Goal: Find specific page/section: Find specific page/section

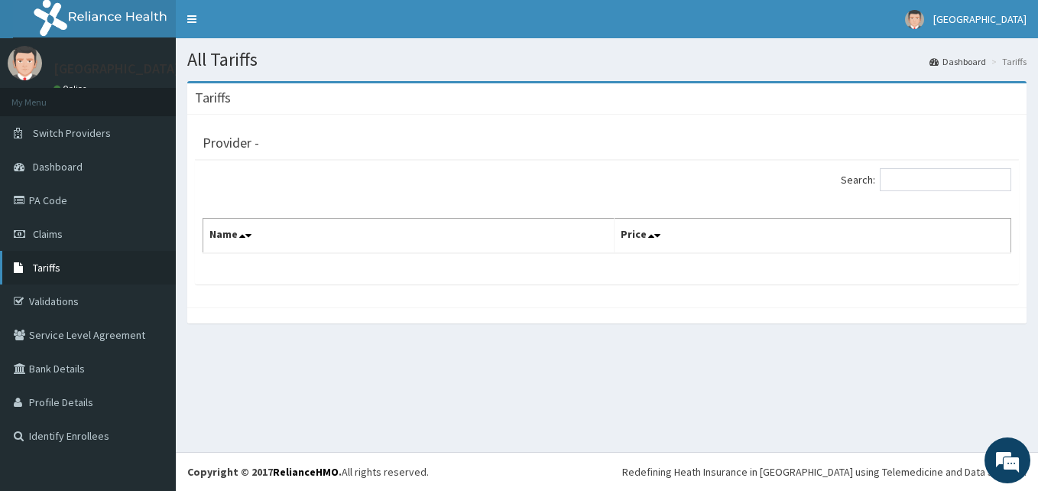
click at [53, 265] on span "Tariffs" at bounding box center [47, 268] width 28 height 14
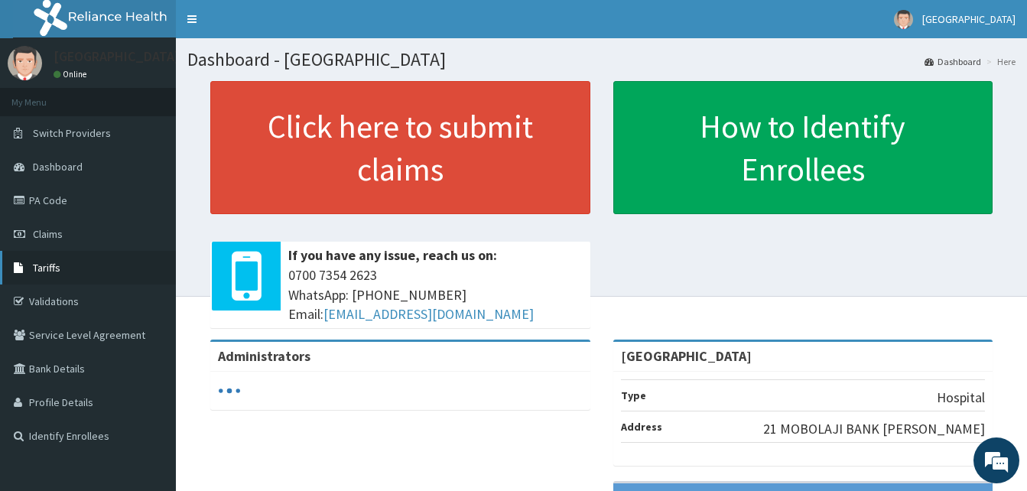
click at [50, 265] on span "Tariffs" at bounding box center [47, 268] width 28 height 14
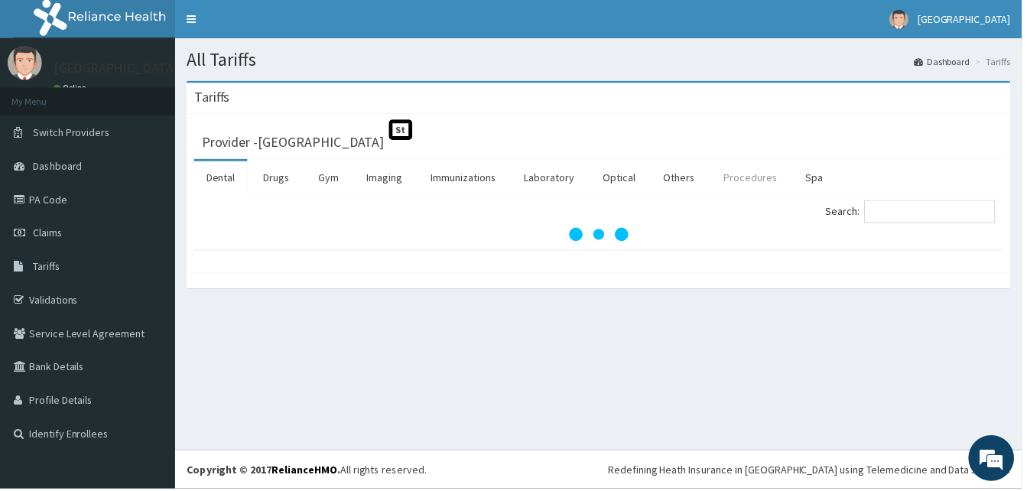
click at [756, 177] on link "Procedures" at bounding box center [754, 178] width 79 height 32
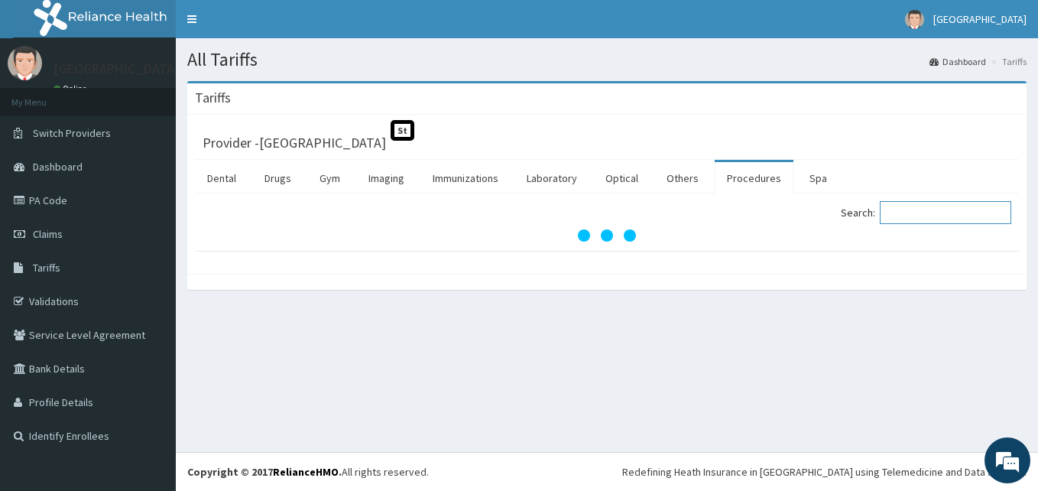
click at [915, 213] on input "Search:" at bounding box center [946, 212] width 132 height 23
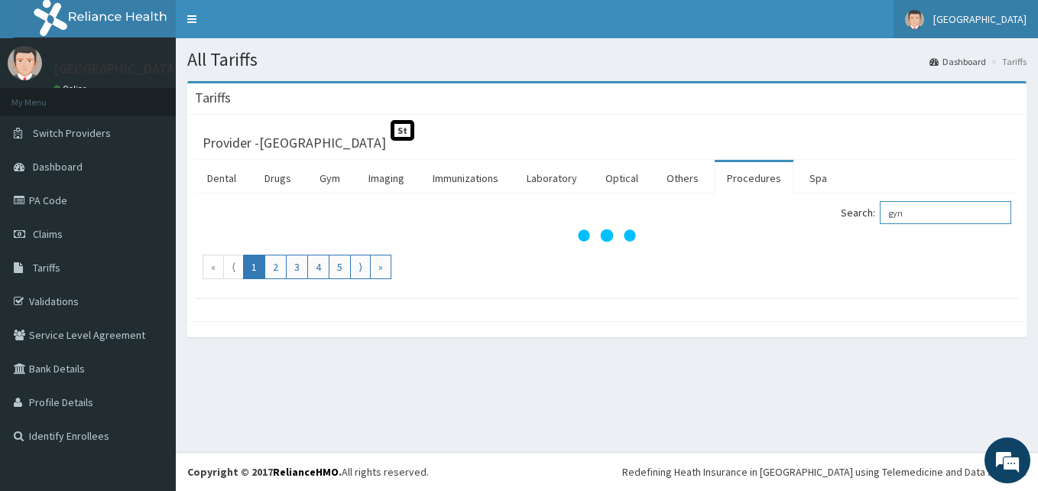
type input "gyn"
